Goal: Task Accomplishment & Management: Manage account settings

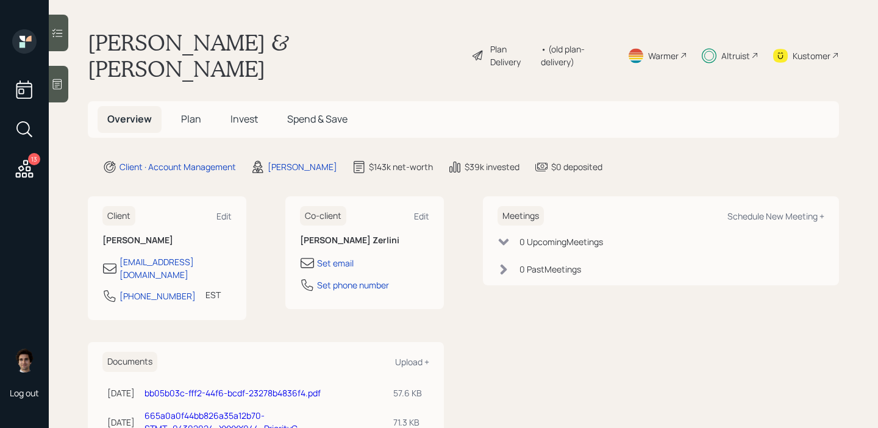
click at [201, 106] on h5 "Plan" at bounding box center [191, 119] width 40 height 26
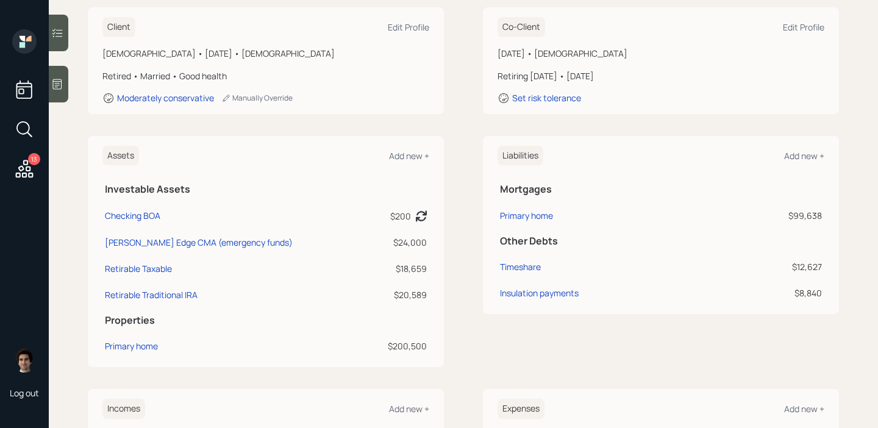
scroll to position [205, 0]
click at [21, 181] on div "13" at bounding box center [24, 170] width 22 height 25
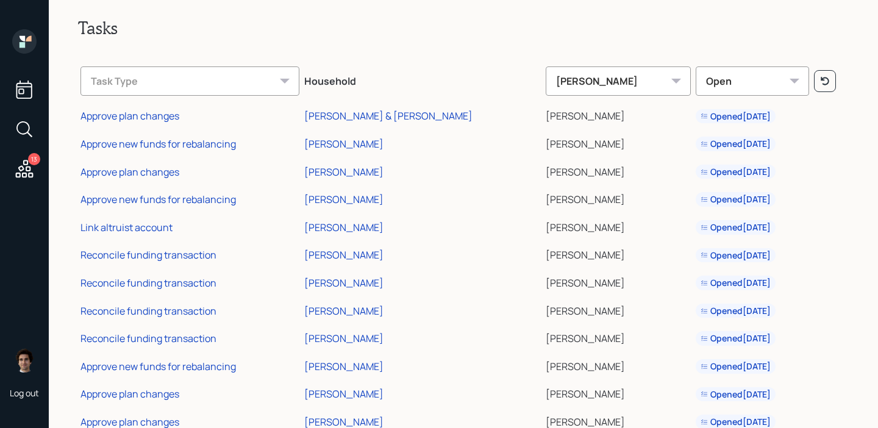
scroll to position [74, 0]
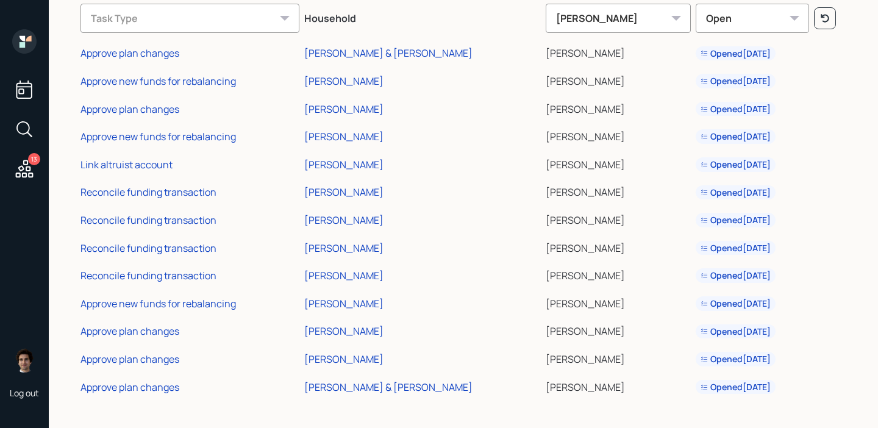
click at [148, 349] on td "Approve plan changes" at bounding box center [190, 357] width 224 height 28
click at [148, 353] on div "Approve plan changes" at bounding box center [130, 359] width 99 height 13
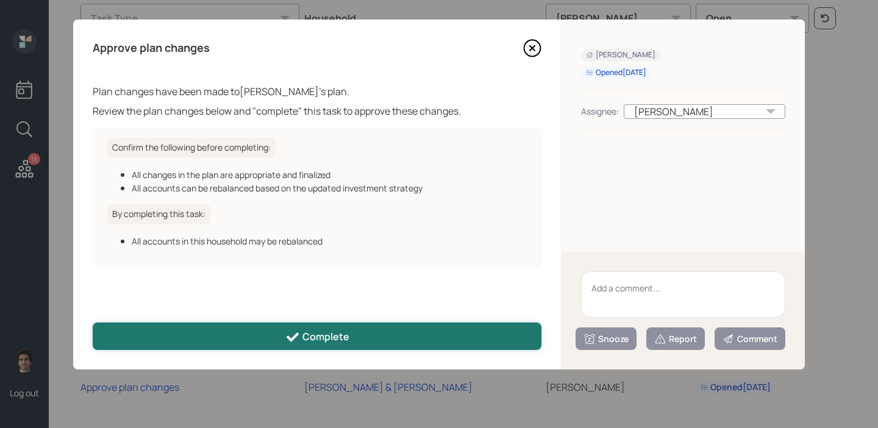
click at [400, 329] on button "Complete" at bounding box center [317, 336] width 449 height 27
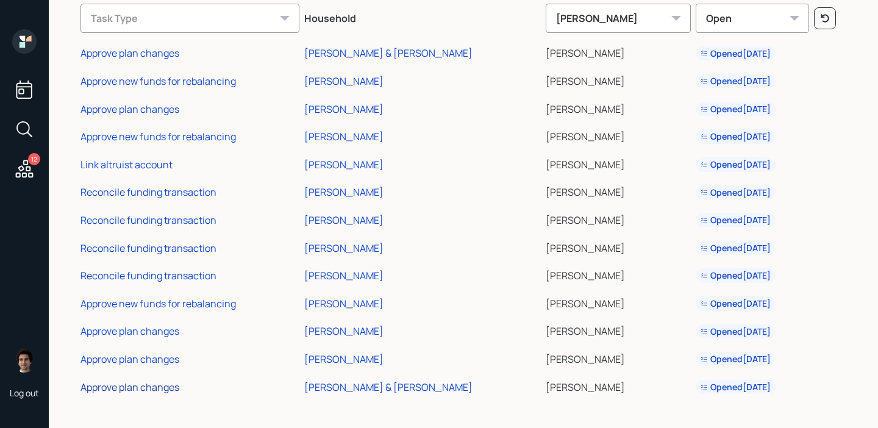
click at [151, 385] on div "Approve plan changes" at bounding box center [130, 387] width 99 height 13
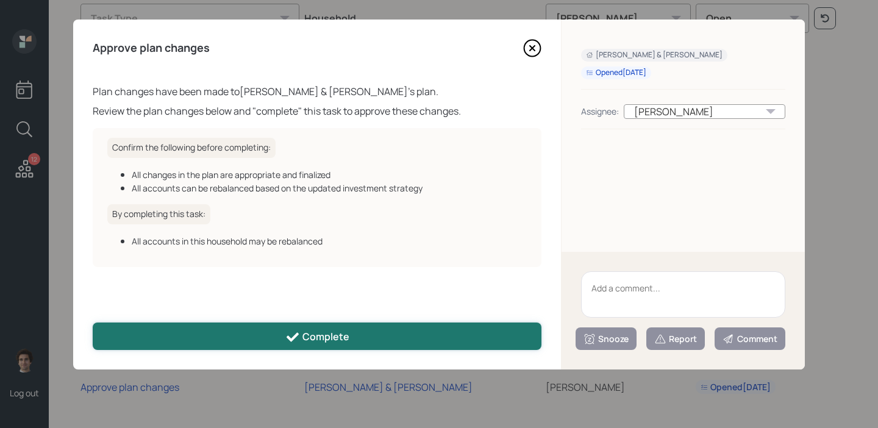
click at [299, 345] on button "Complete" at bounding box center [317, 336] width 449 height 27
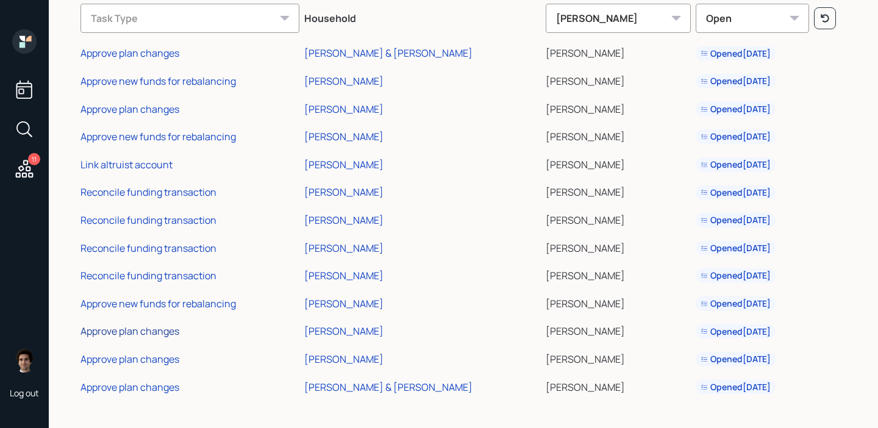
click at [152, 331] on div "Approve plan changes" at bounding box center [130, 330] width 99 height 13
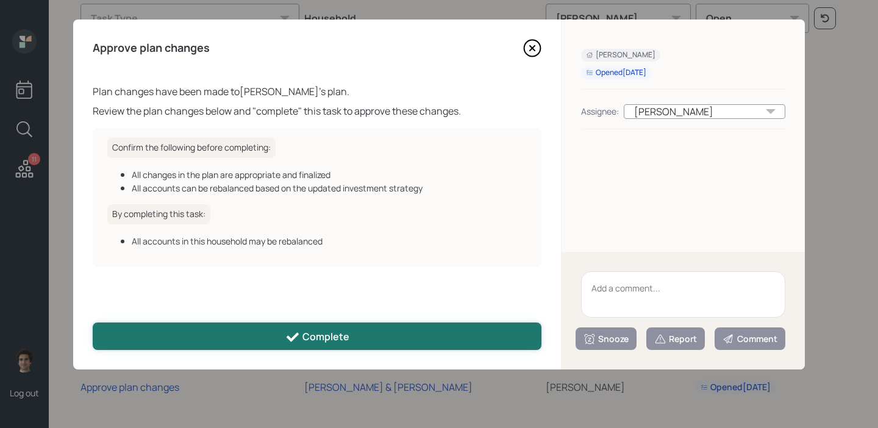
click at [268, 338] on button "Complete" at bounding box center [317, 336] width 449 height 27
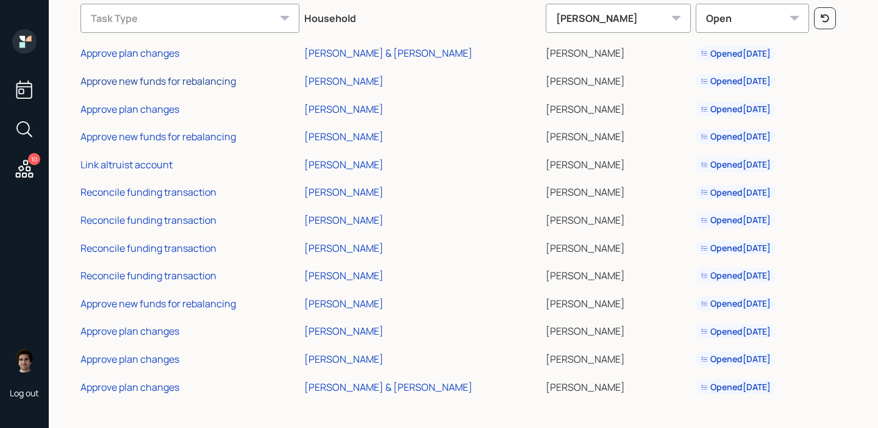
scroll to position [0, 0]
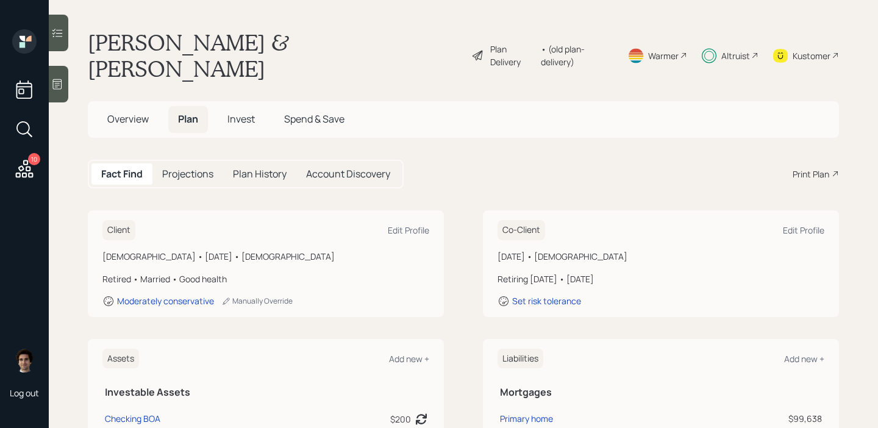
click at [509, 54] on div "Plan Delivery • (old plan-delivery)" at bounding box center [542, 55] width 143 height 52
click at [509, 51] on div "Plan Delivery • (old plan-delivery)" at bounding box center [542, 55] width 143 height 52
click at [509, 43] on div "Plan Delivery" at bounding box center [512, 56] width 45 height 26
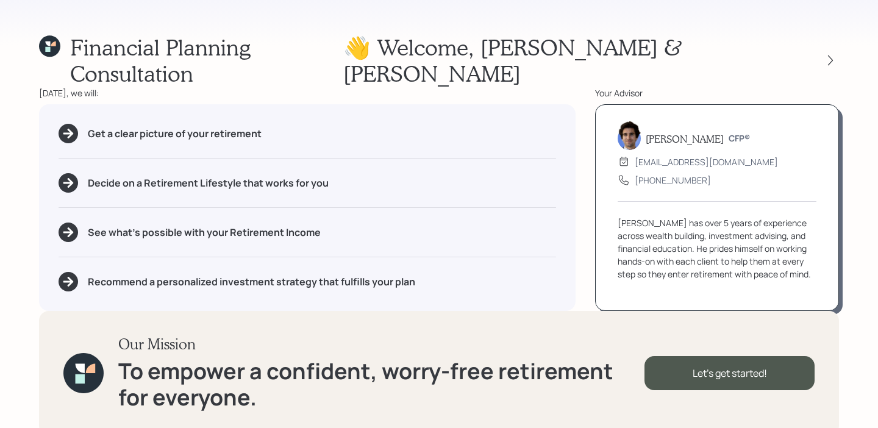
click at [836, 34] on div "👋 Welcome , [PERSON_NAME] & [PERSON_NAME]" at bounding box center [591, 60] width 496 height 52
click at [831, 54] on icon at bounding box center [831, 60] width 12 height 12
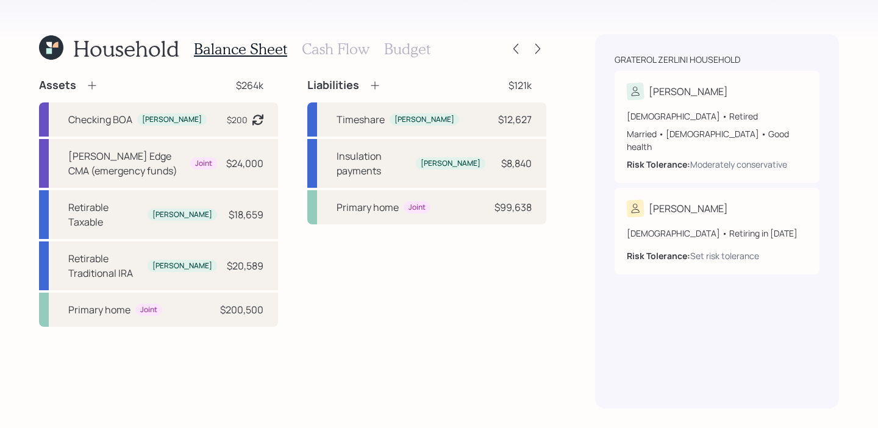
click at [505, 45] on div "Household Balance Sheet Cash Flow Budget" at bounding box center [292, 48] width 507 height 29
click at [508, 45] on div at bounding box center [515, 48] width 17 height 17
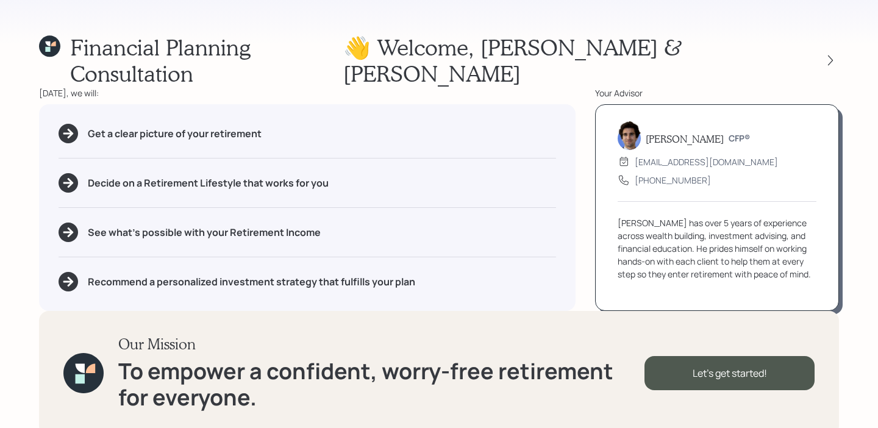
click at [56, 41] on icon at bounding box center [53, 43] width 5 height 5
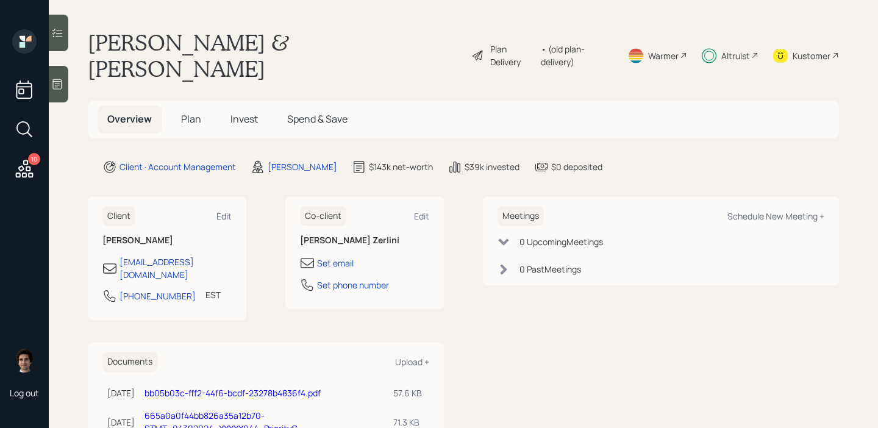
click at [188, 112] on span "Plan" at bounding box center [191, 118] width 20 height 13
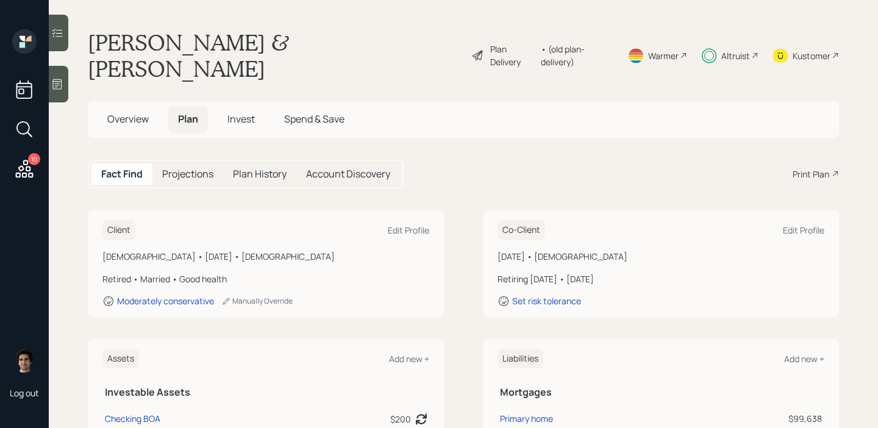
click at [504, 48] on div "Plan Delivery" at bounding box center [512, 56] width 45 height 26
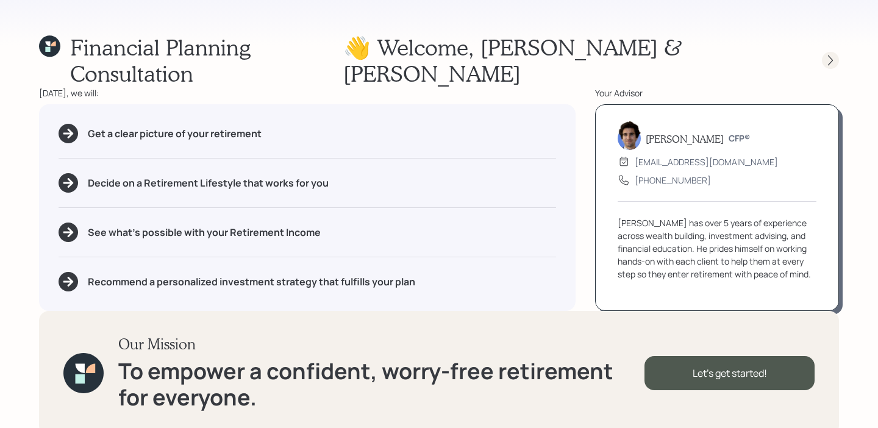
click at [834, 54] on icon at bounding box center [831, 60] width 12 height 12
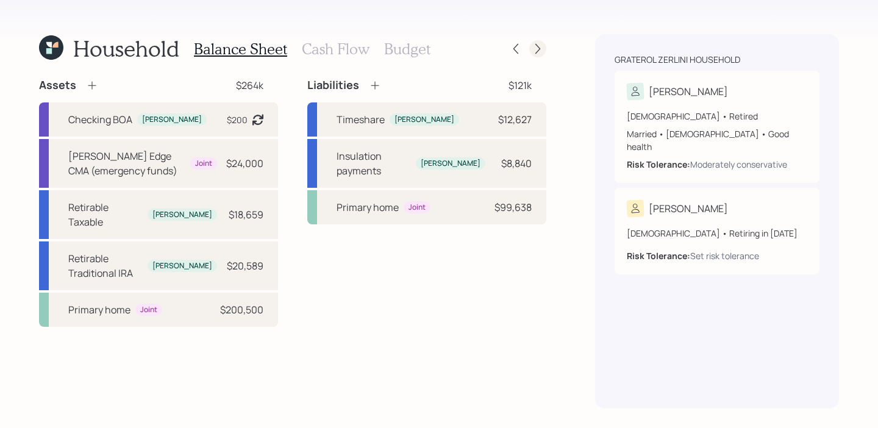
click at [537, 43] on icon at bounding box center [538, 49] width 12 height 12
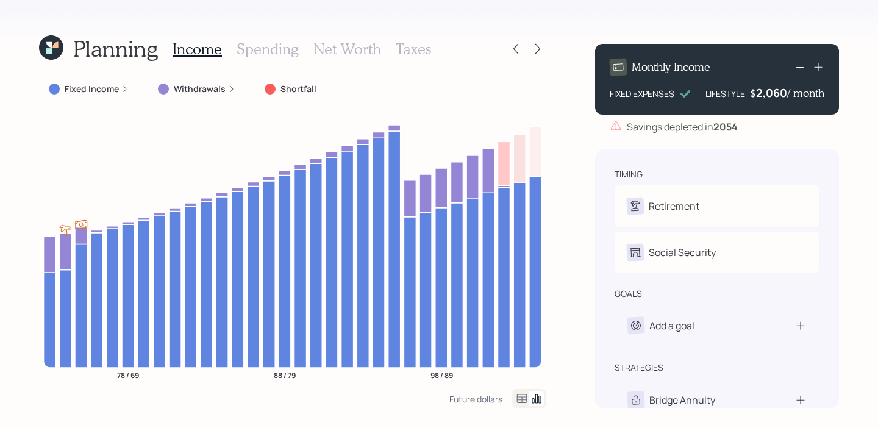
click at [104, 88] on label "Fixed Income" at bounding box center [92, 89] width 54 height 12
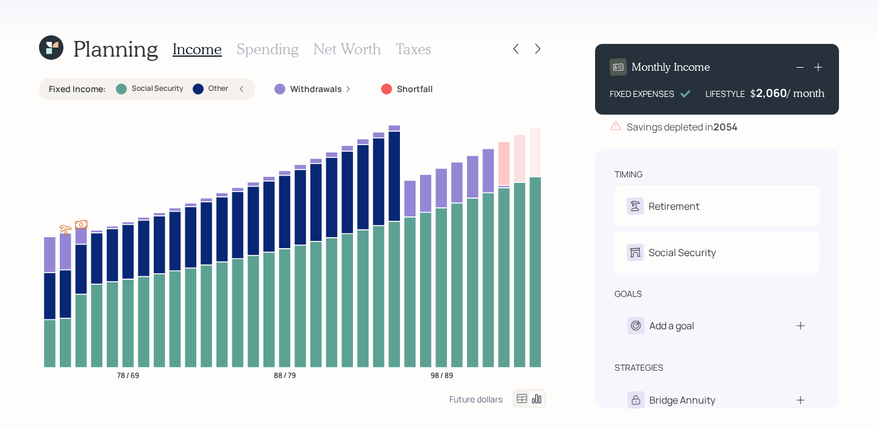
click at [104, 88] on label "Fixed Income :" at bounding box center [77, 89] width 57 height 12
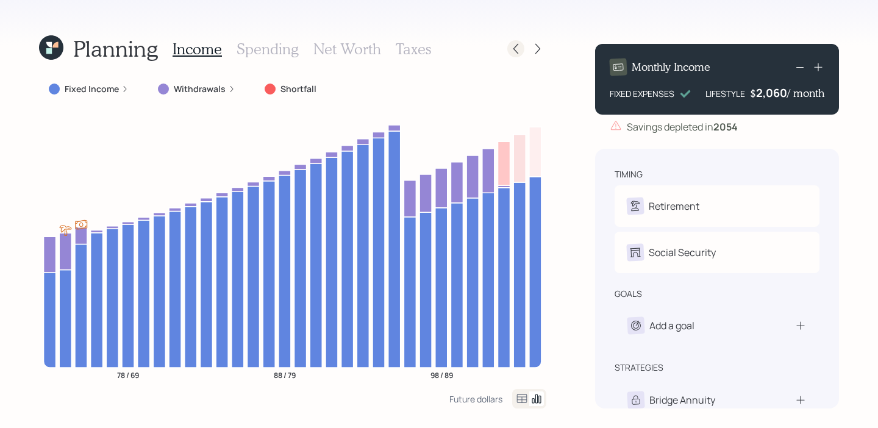
click at [519, 48] on icon at bounding box center [516, 49] width 12 height 12
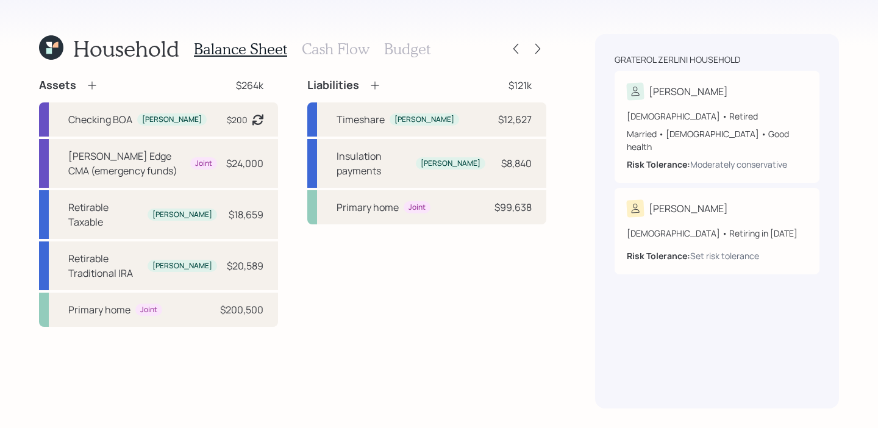
click at [63, 50] on icon at bounding box center [51, 47] width 24 height 24
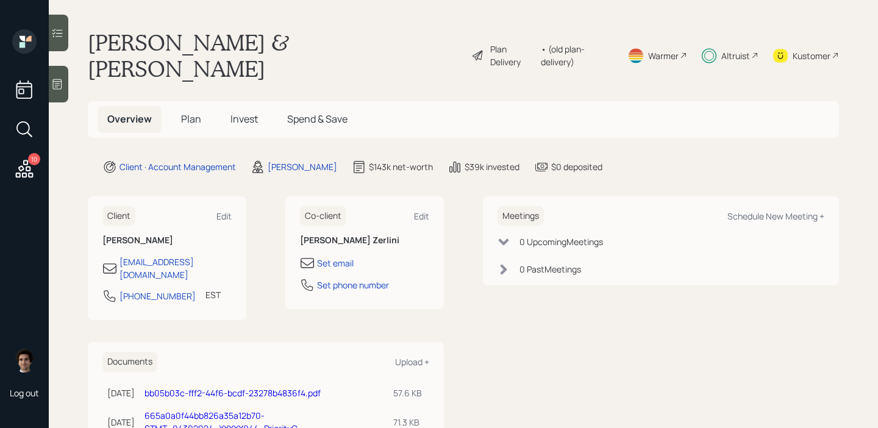
click at [171, 106] on h5 "Plan" at bounding box center [191, 119] width 40 height 26
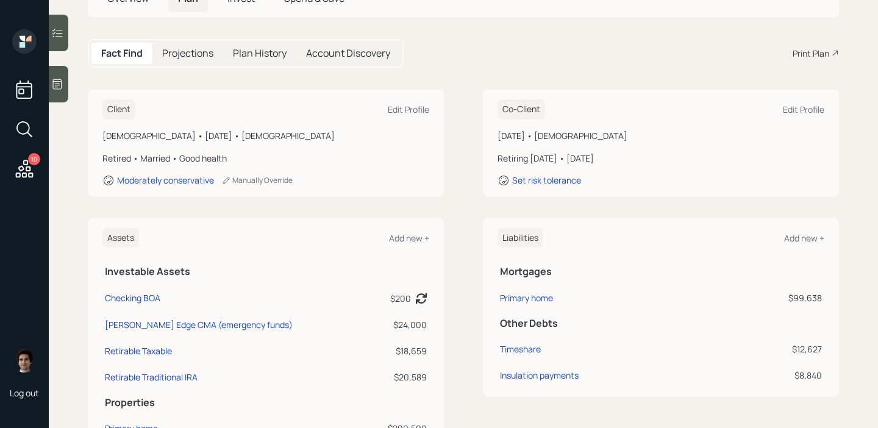
scroll to position [126, 0]
